Goal: Share content: Share content

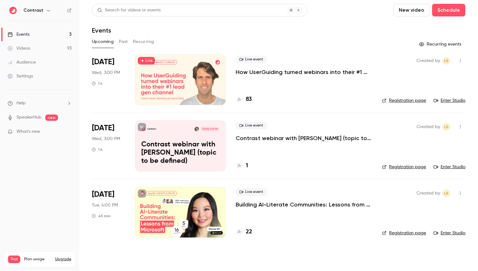
click at [33, 47] on link "Videos 93" at bounding box center [39, 48] width 79 height 14
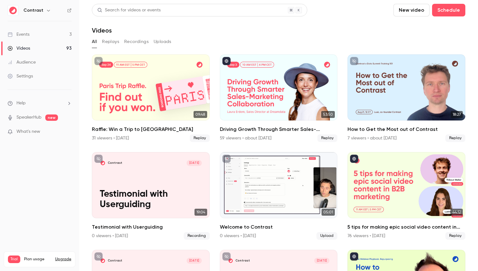
click at [110, 42] on button "Replays" at bounding box center [110, 42] width 17 height 10
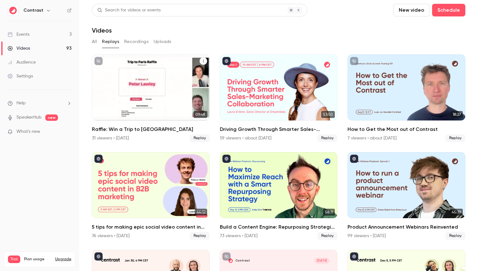
click at [149, 85] on div "Raffle: Win a Trip to Paris" at bounding box center [151, 87] width 118 height 66
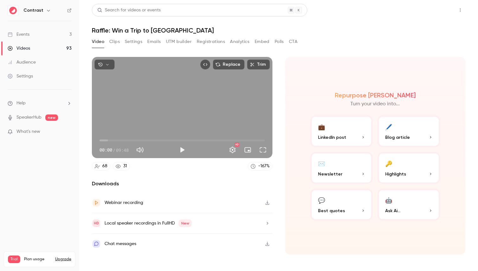
click at [434, 9] on button "Share" at bounding box center [437, 10] width 25 height 13
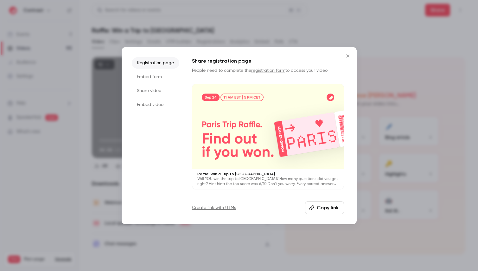
click at [158, 91] on li "Share video" at bounding box center [155, 90] width 47 height 11
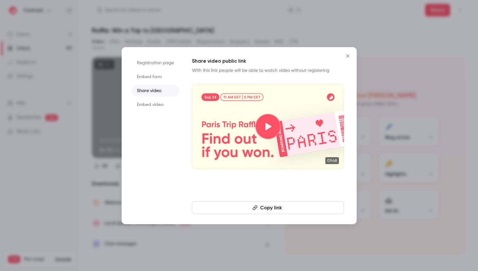
click at [151, 104] on li "Embed video" at bounding box center [155, 104] width 47 height 11
click at [151, 88] on li "Share video" at bounding box center [155, 90] width 47 height 11
click at [151, 99] on li "Embed video" at bounding box center [155, 104] width 47 height 11
click at [151, 91] on li "Share video" at bounding box center [155, 90] width 47 height 11
click at [151, 102] on li "Embed video" at bounding box center [155, 104] width 47 height 11
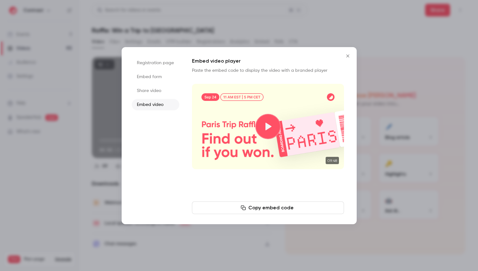
click at [151, 92] on li "Share video" at bounding box center [155, 90] width 47 height 11
click at [348, 54] on icon "Close" at bounding box center [348, 56] width 8 height 5
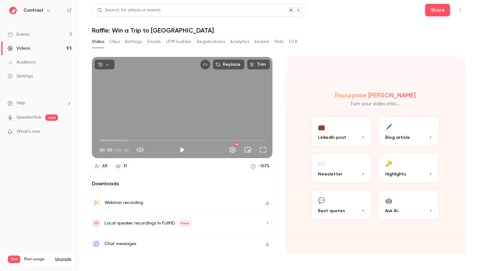
click at [25, 45] on div "Videos" at bounding box center [19, 48] width 22 height 6
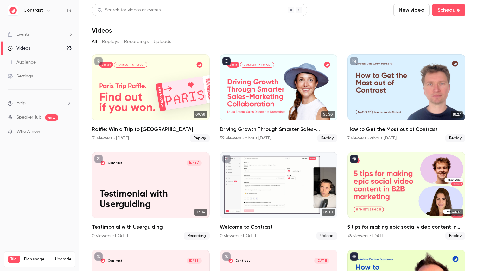
click at [27, 34] on div "Events" at bounding box center [19, 34] width 22 height 6
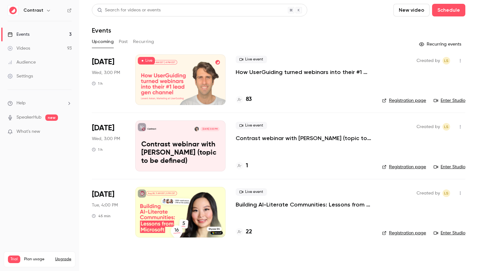
click at [126, 41] on button "Past" at bounding box center [123, 42] width 9 height 10
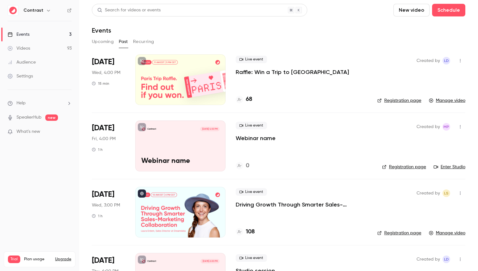
click at [102, 37] on button "Upcoming" at bounding box center [103, 42] width 22 height 10
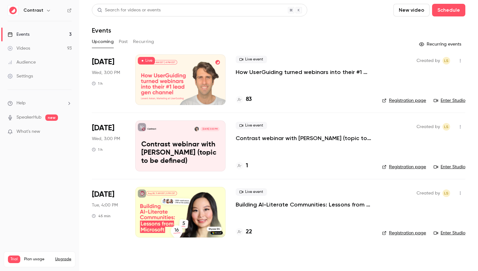
click at [194, 76] on div at bounding box center [180, 79] width 90 height 51
click at [398, 101] on link "Registration page" at bounding box center [404, 101] width 44 height 6
click at [201, 142] on p "Contrast webinar with [PERSON_NAME] (topic to be defined)" at bounding box center [180, 153] width 78 height 24
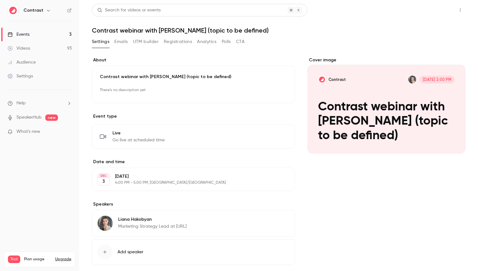
click at [439, 8] on button "Share" at bounding box center [437, 10] width 25 height 13
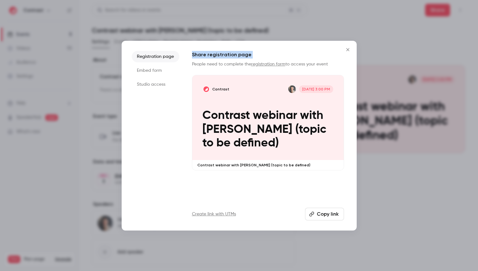
drag, startPoint x: 208, startPoint y: 54, endPoint x: 253, endPoint y: 60, distance: 45.0
click at [253, 60] on div "Registration page Embed form Studio access Share registration page People need …" at bounding box center [239, 136] width 235 height 190
copy h1 "Share registration page"
click at [162, 69] on li "Embed form" at bounding box center [155, 70] width 47 height 11
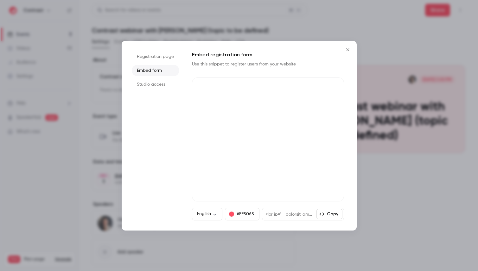
click at [170, 57] on li "Registration page" at bounding box center [155, 56] width 47 height 11
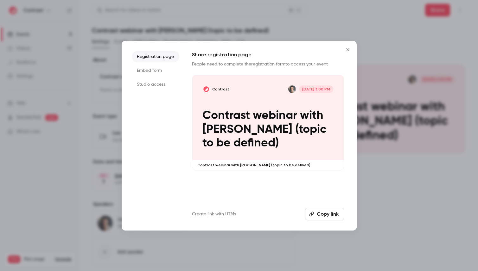
click at [156, 65] on li "Embed form" at bounding box center [155, 70] width 47 height 11
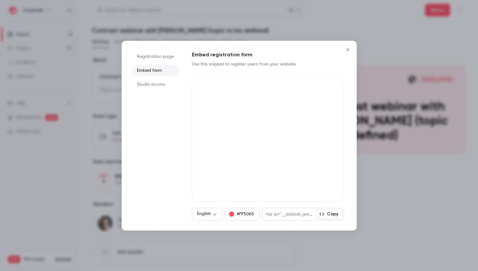
click at [153, 57] on li "Registration page" at bounding box center [155, 56] width 47 height 11
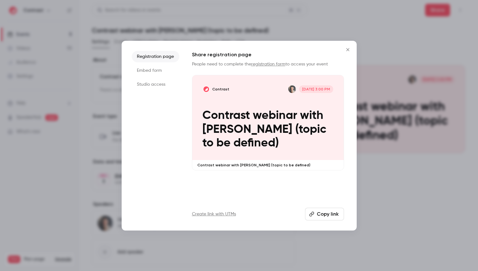
click at [367, 26] on div at bounding box center [239, 135] width 478 height 271
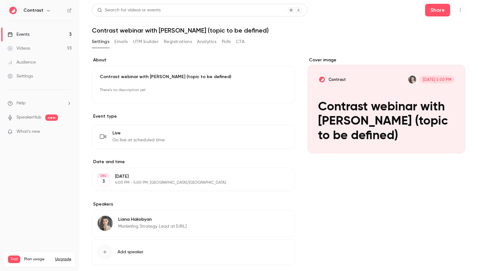
scroll to position [33, 0]
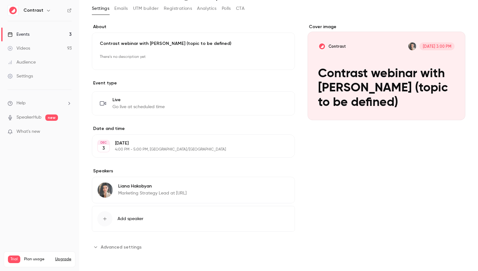
click at [109, 245] on span "Advanced settings" at bounding box center [121, 247] width 41 height 7
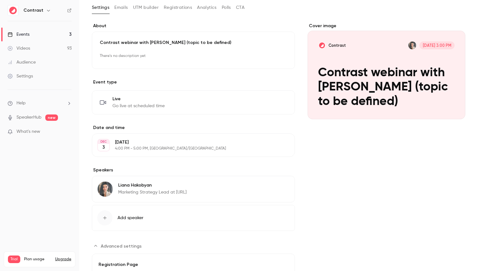
scroll to position [0, 0]
